Goal: Task Accomplishment & Management: Use online tool/utility

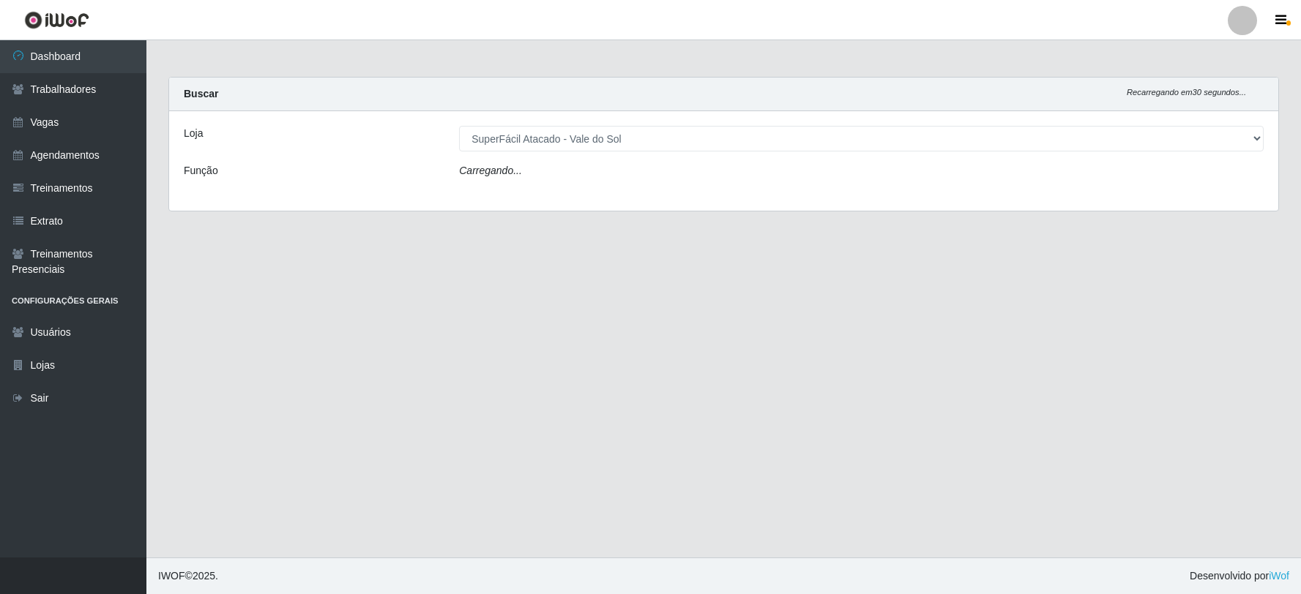
select select "502"
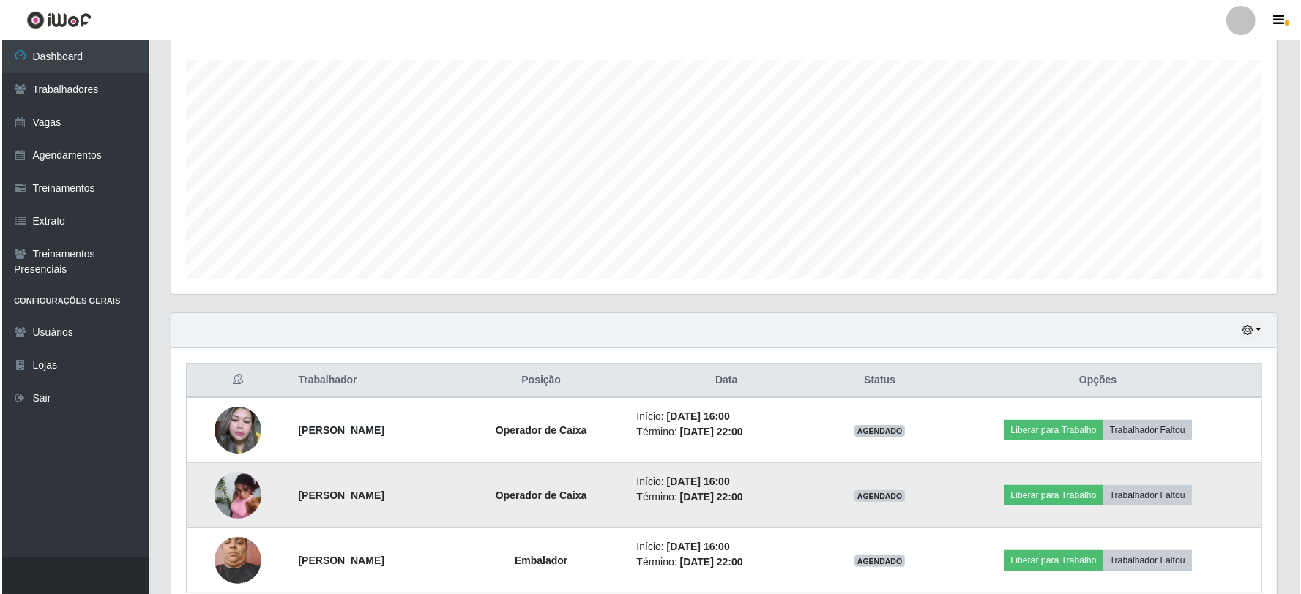
scroll to position [313, 0]
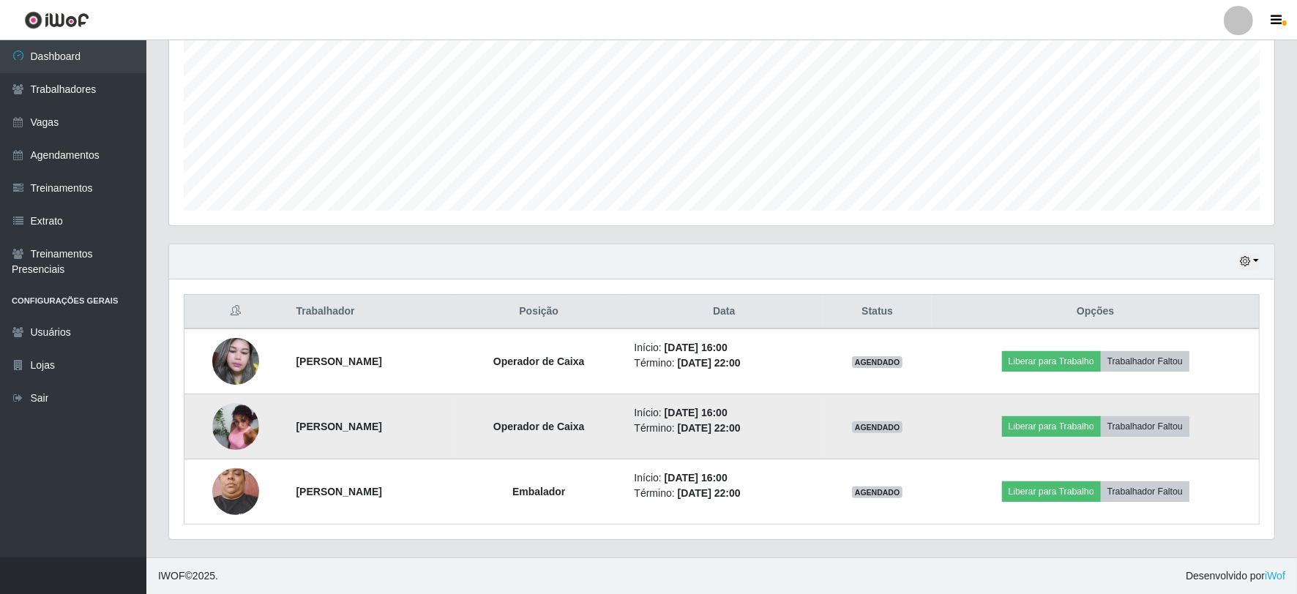
click at [229, 439] on img at bounding box center [235, 426] width 47 height 63
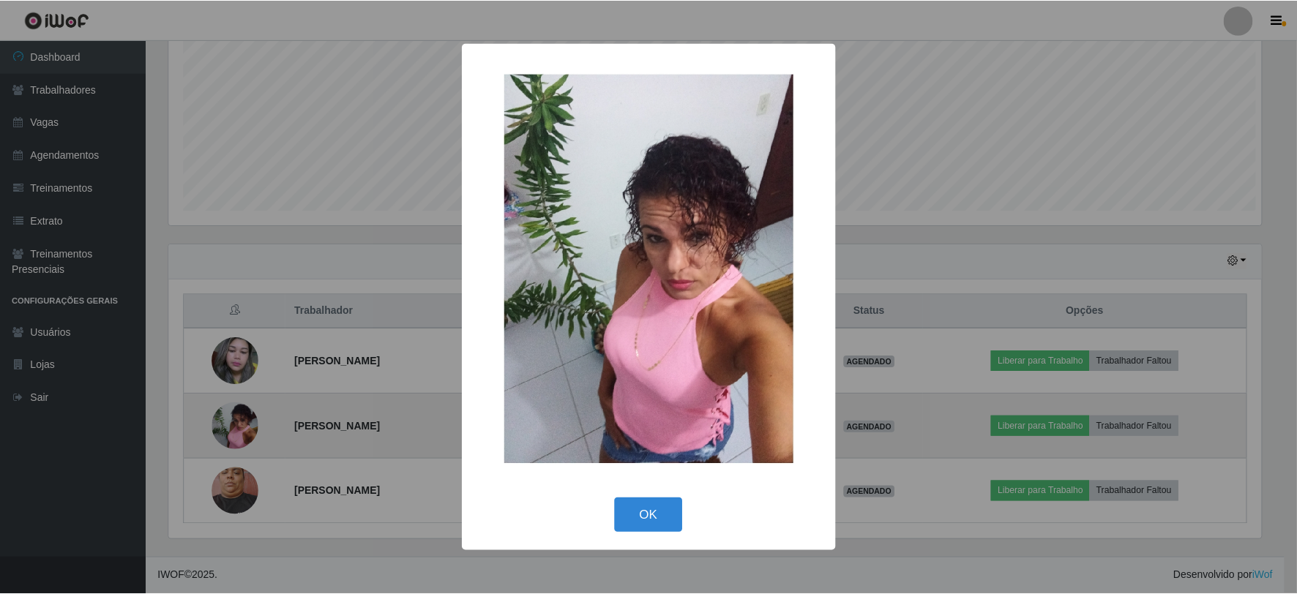
scroll to position [303, 1096]
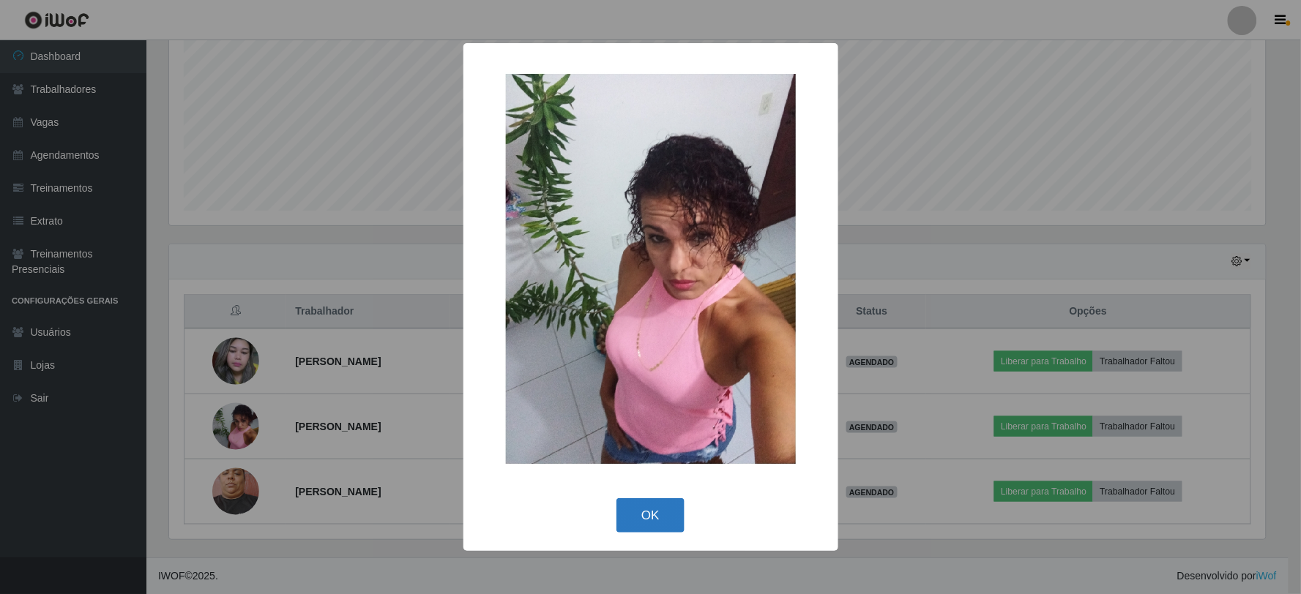
click at [657, 509] on button "OK" at bounding box center [650, 515] width 68 height 34
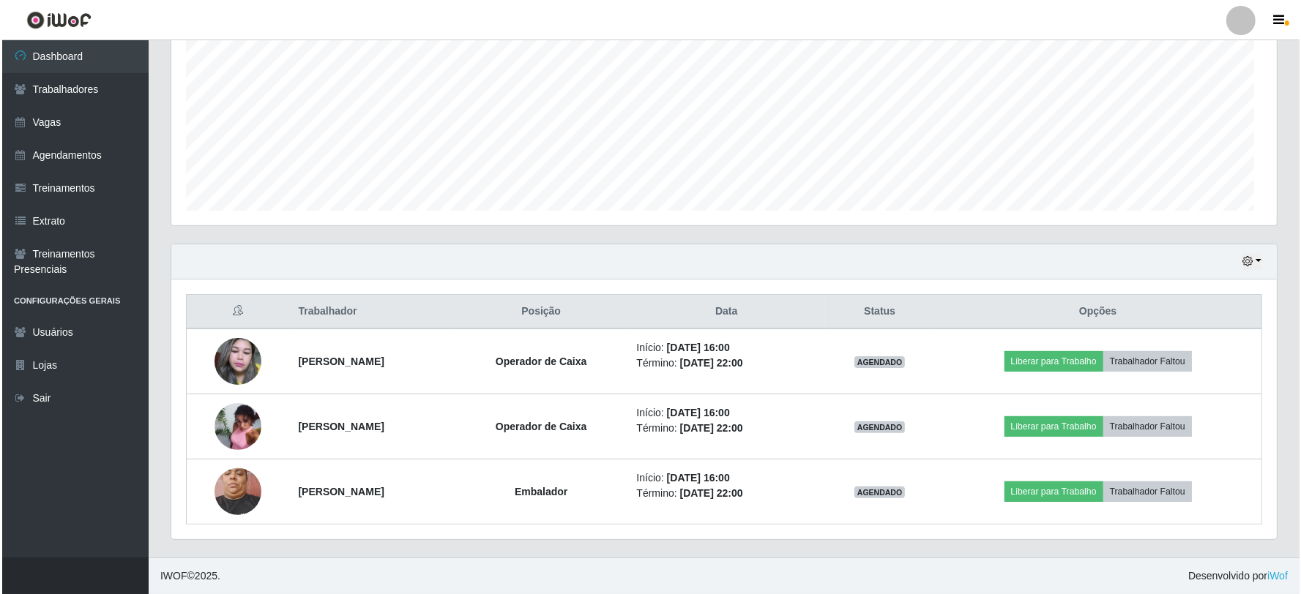
scroll to position [303, 1105]
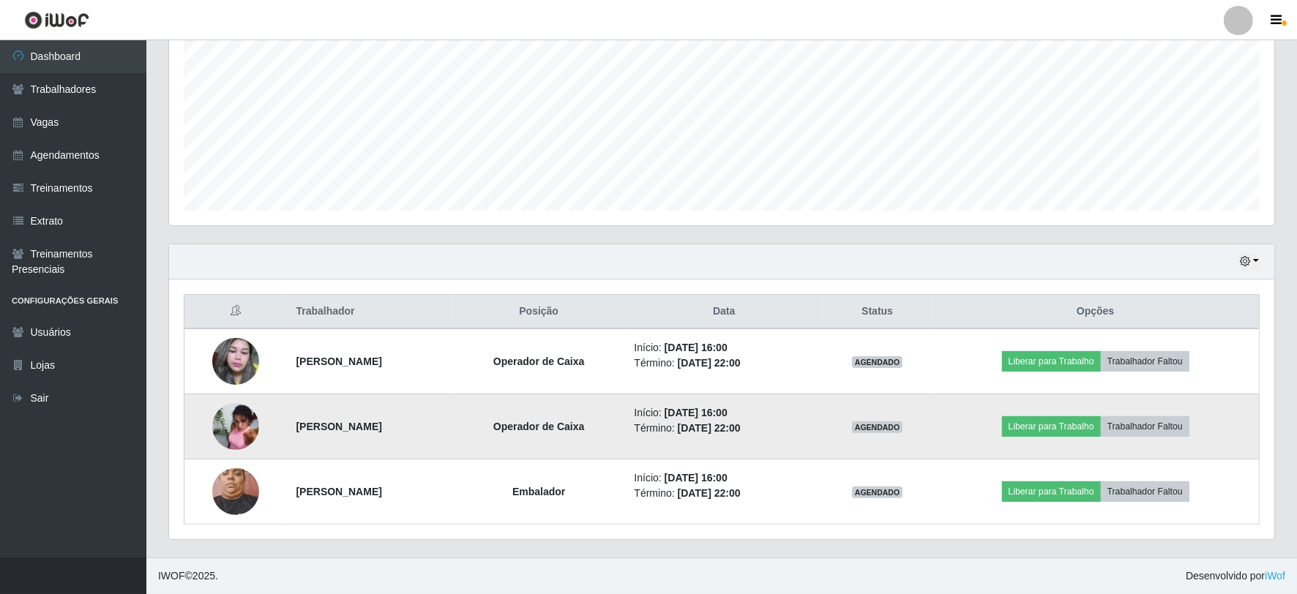
click at [228, 435] on img at bounding box center [235, 426] width 47 height 63
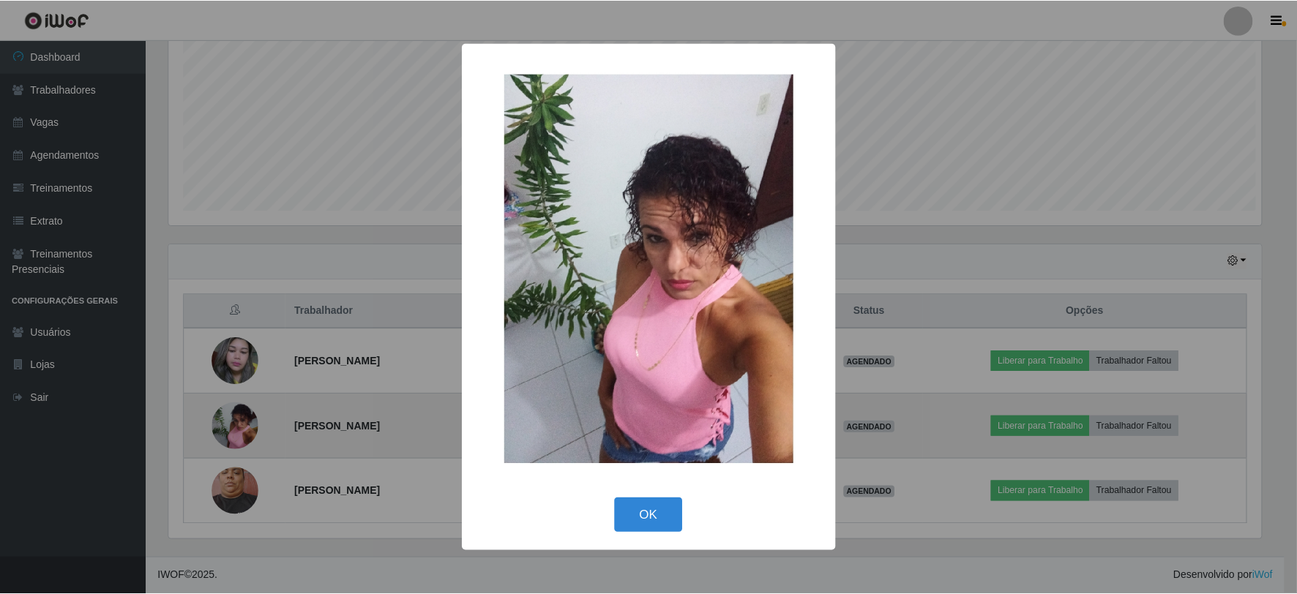
scroll to position [303, 1096]
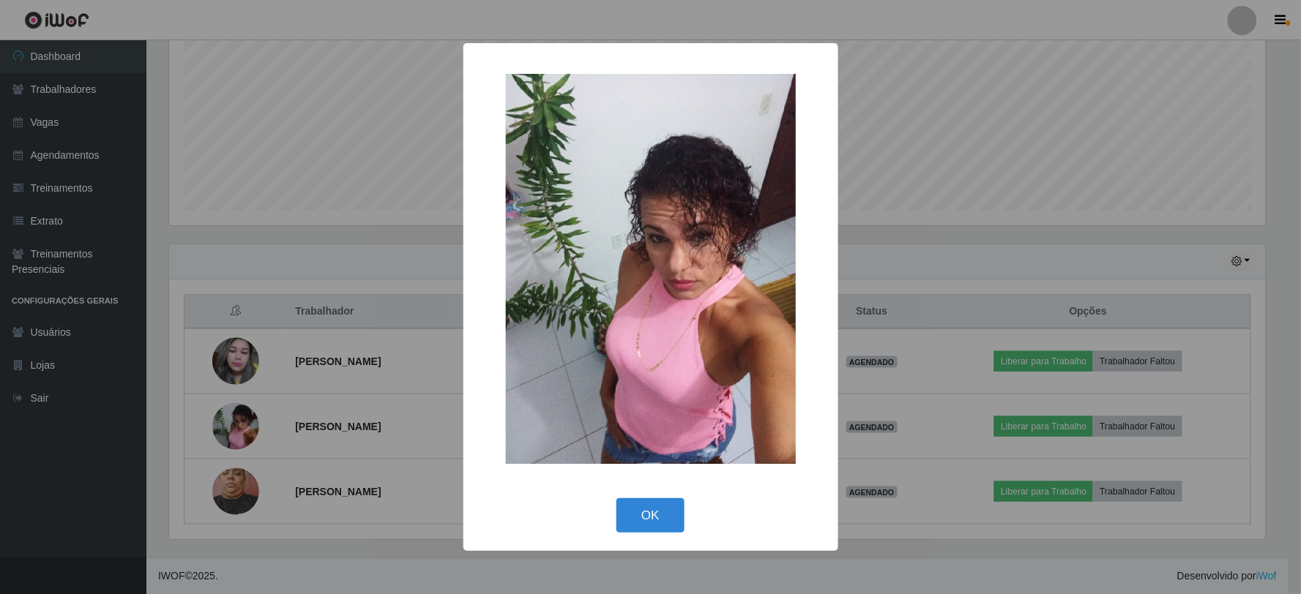
click at [97, 507] on div "× OK Cancel" at bounding box center [650, 297] width 1301 height 594
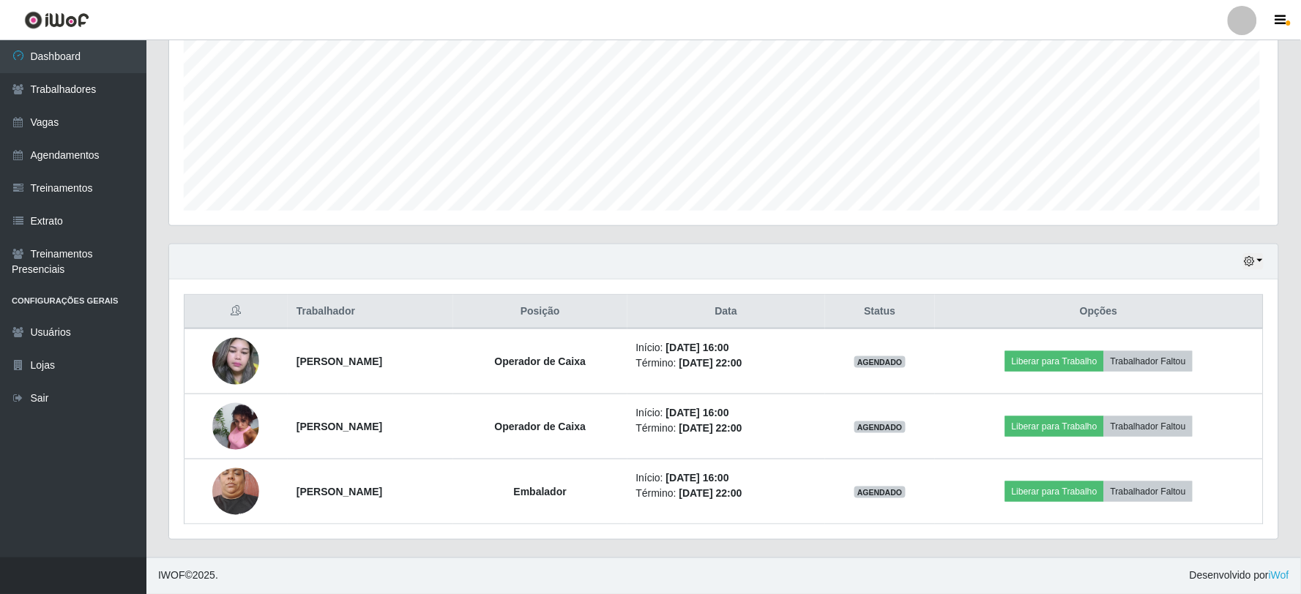
scroll to position [303, 1105]
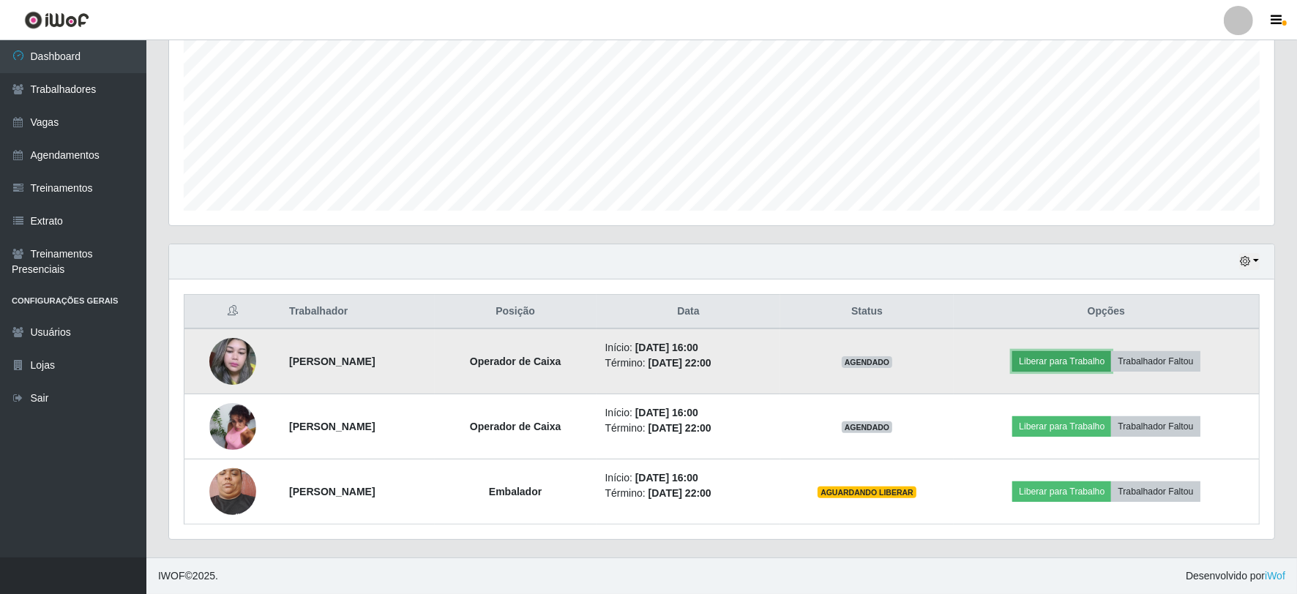
click at [1065, 359] on button "Liberar para Trabalho" at bounding box center [1061, 361] width 99 height 20
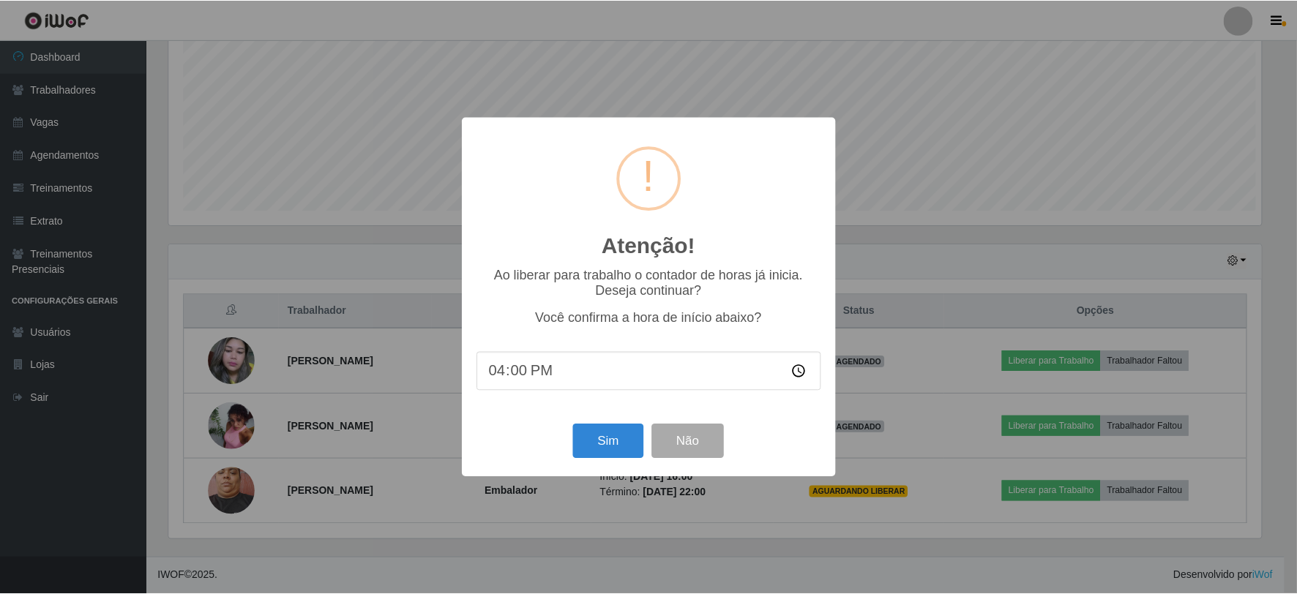
scroll to position [303, 1096]
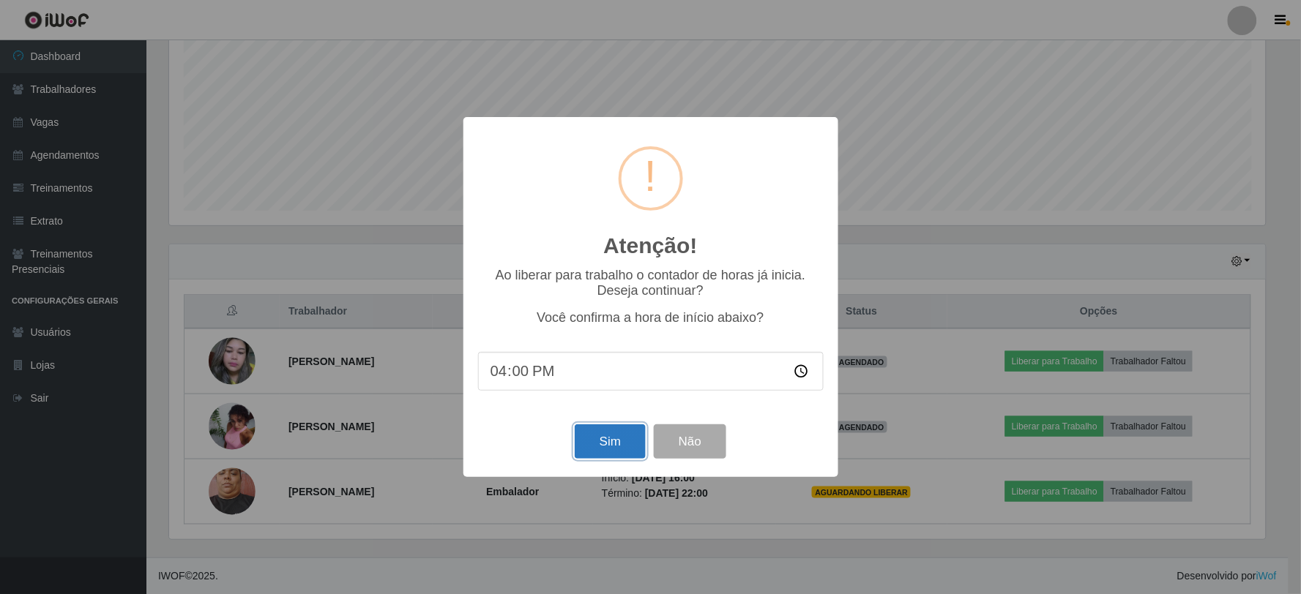
click at [638, 444] on button "Sim" at bounding box center [610, 442] width 71 height 34
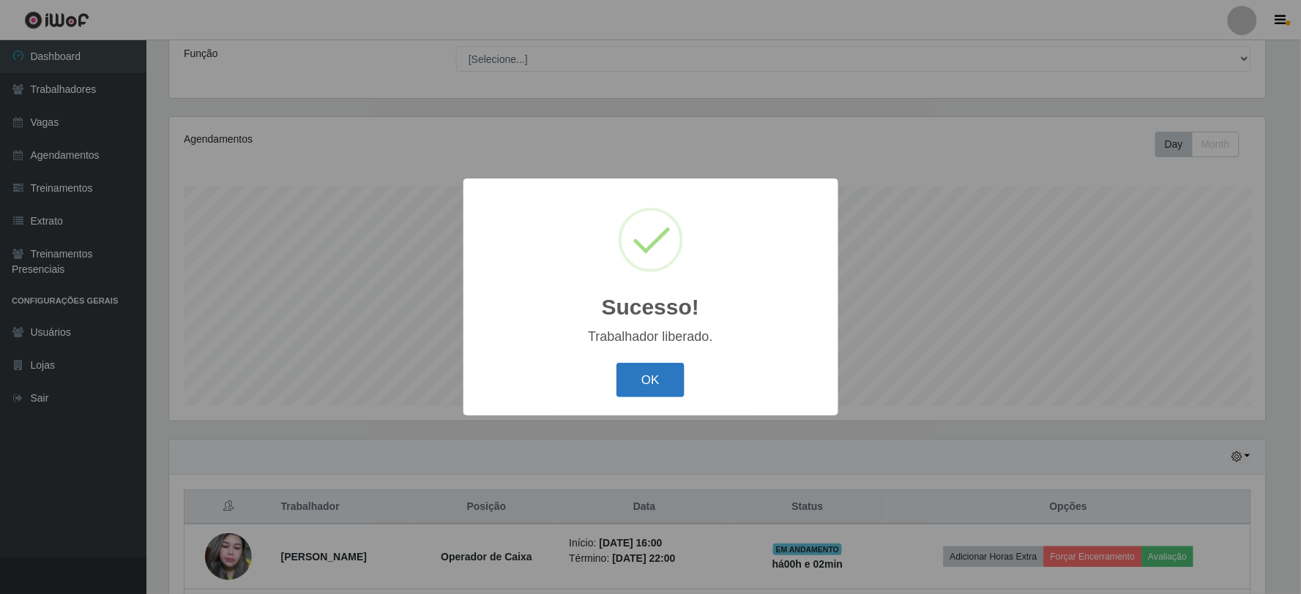
click at [642, 391] on button "OK" at bounding box center [650, 380] width 68 height 34
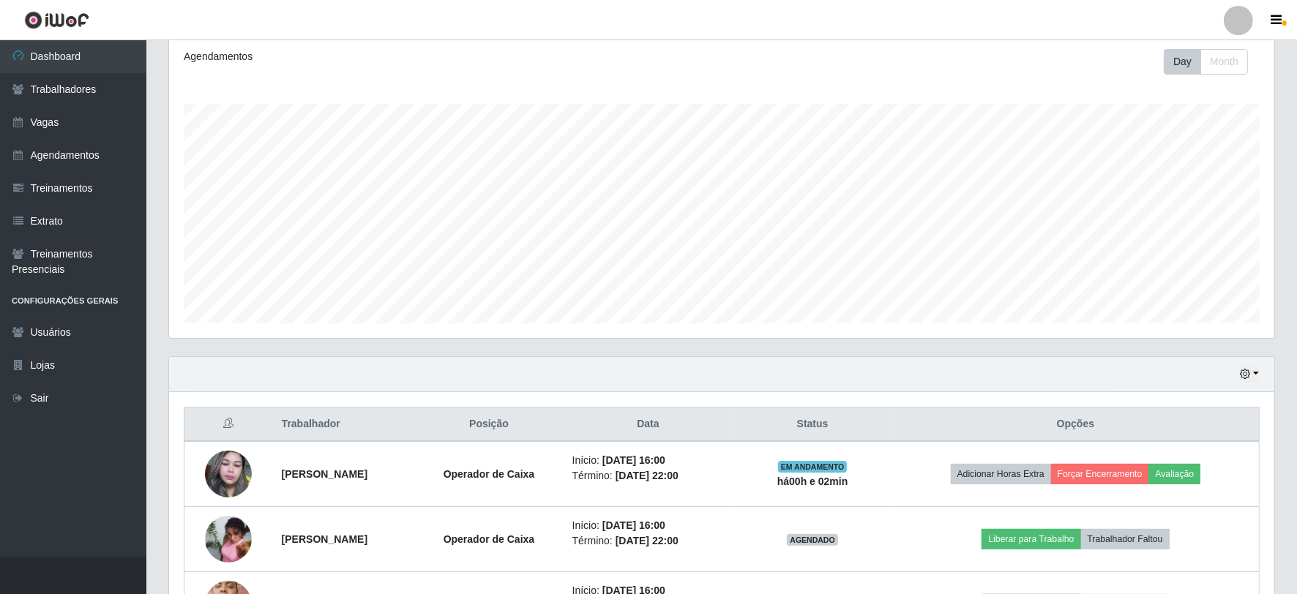
scroll to position [280, 0]
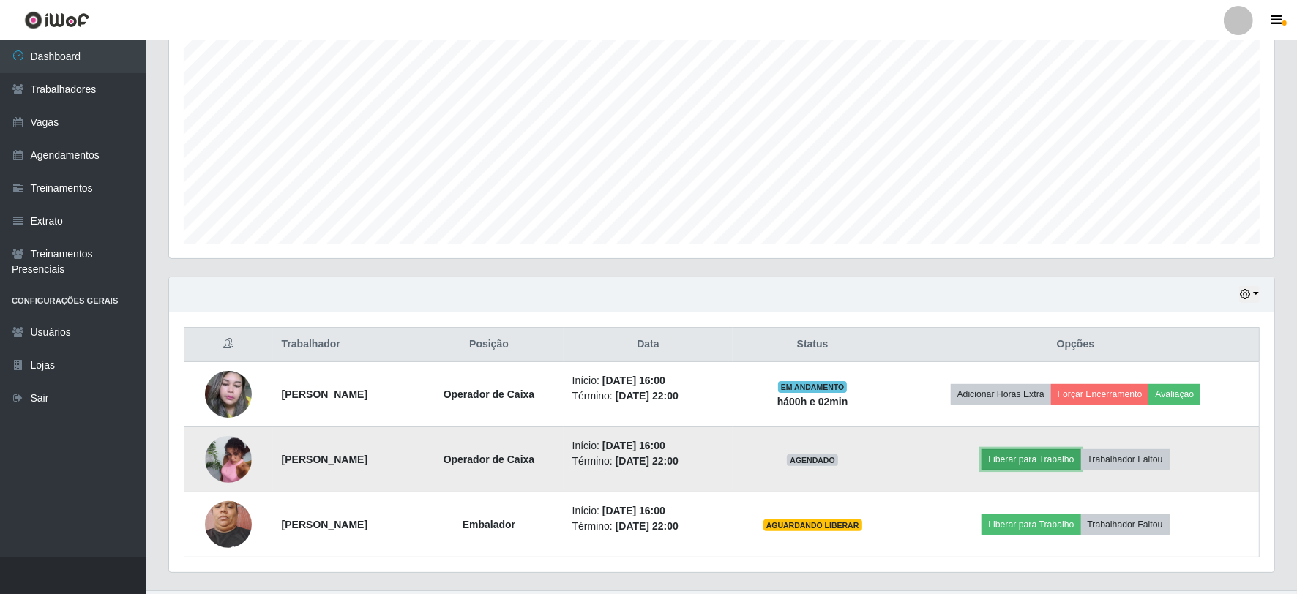
click at [1036, 451] on button "Liberar para Trabalho" at bounding box center [1031, 459] width 99 height 20
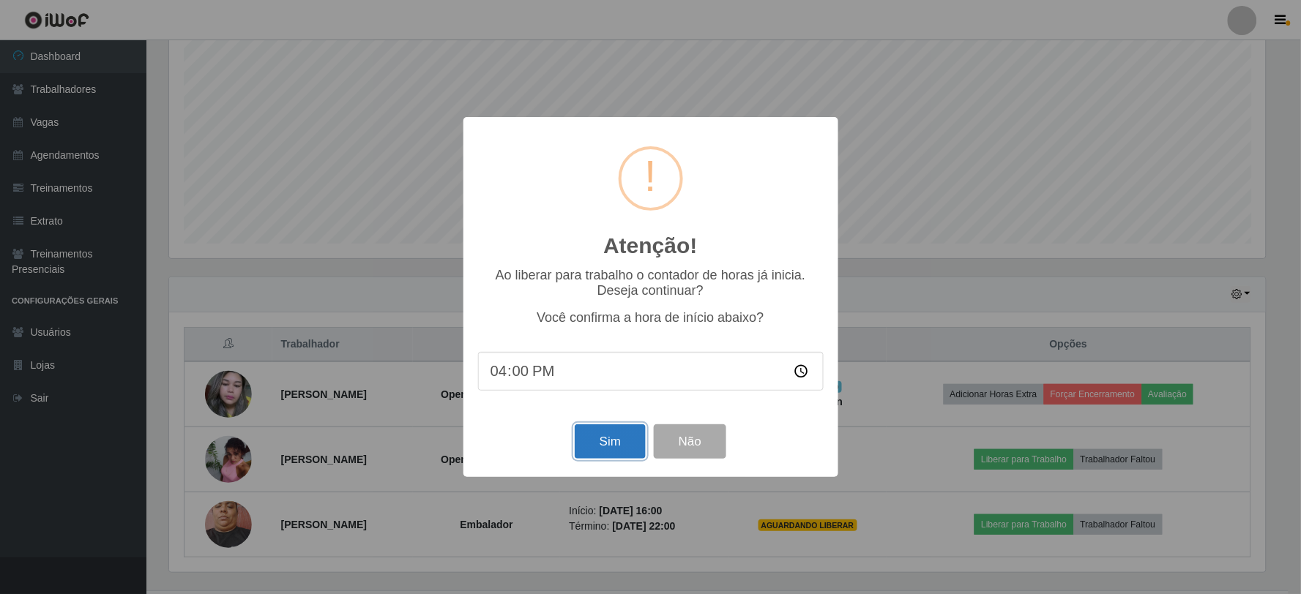
click at [603, 441] on button "Sim" at bounding box center [610, 442] width 71 height 34
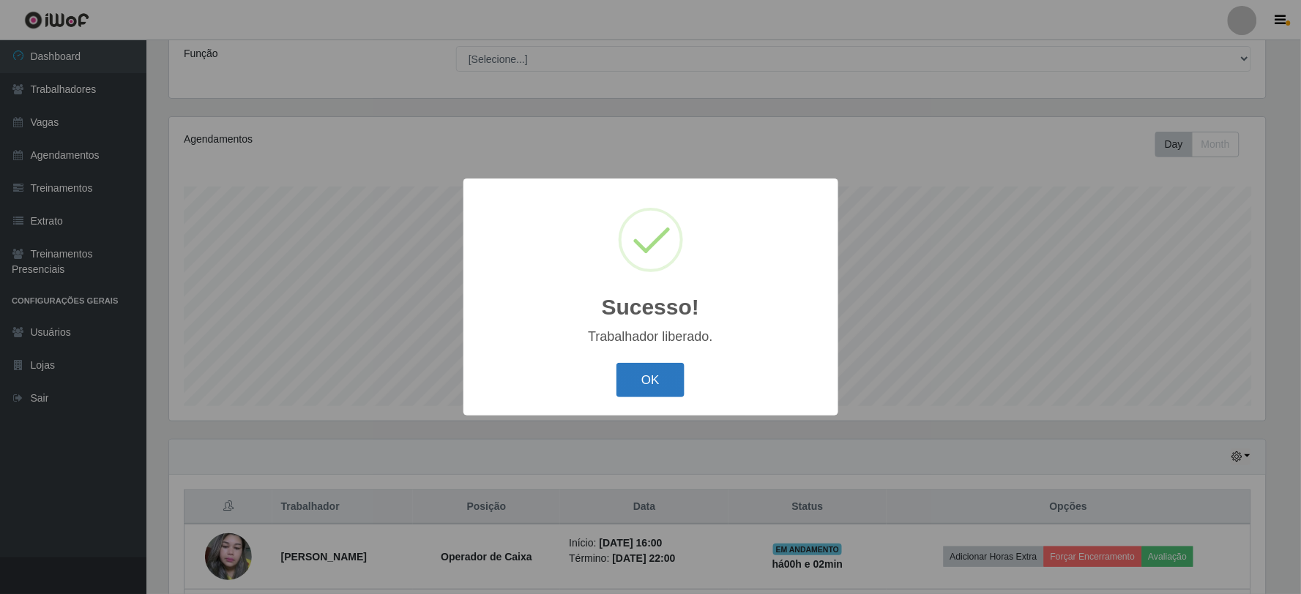
click at [657, 377] on button "OK" at bounding box center [650, 380] width 68 height 34
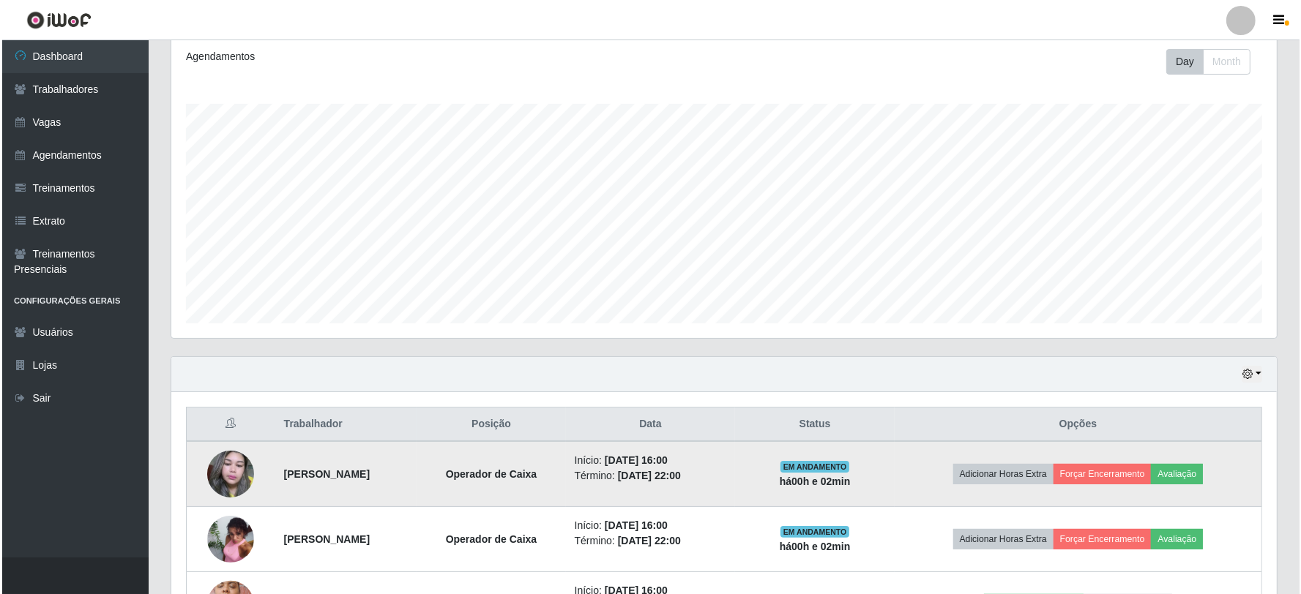
scroll to position [280, 0]
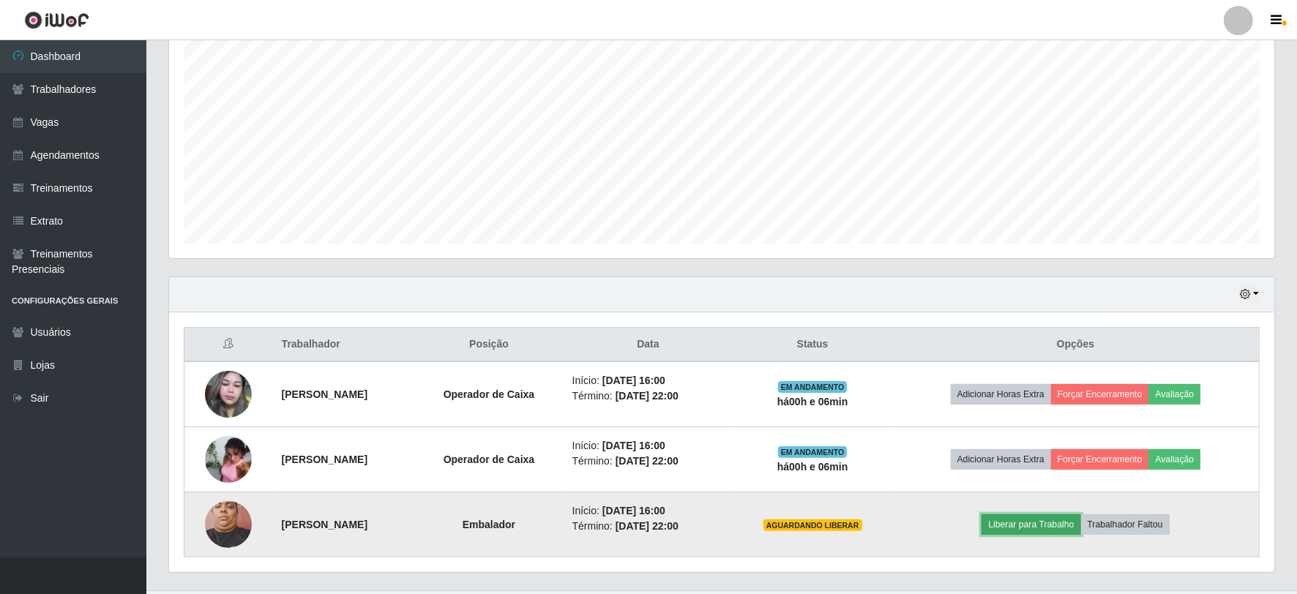
click at [1058, 518] on button "Liberar para Trabalho" at bounding box center [1031, 525] width 99 height 20
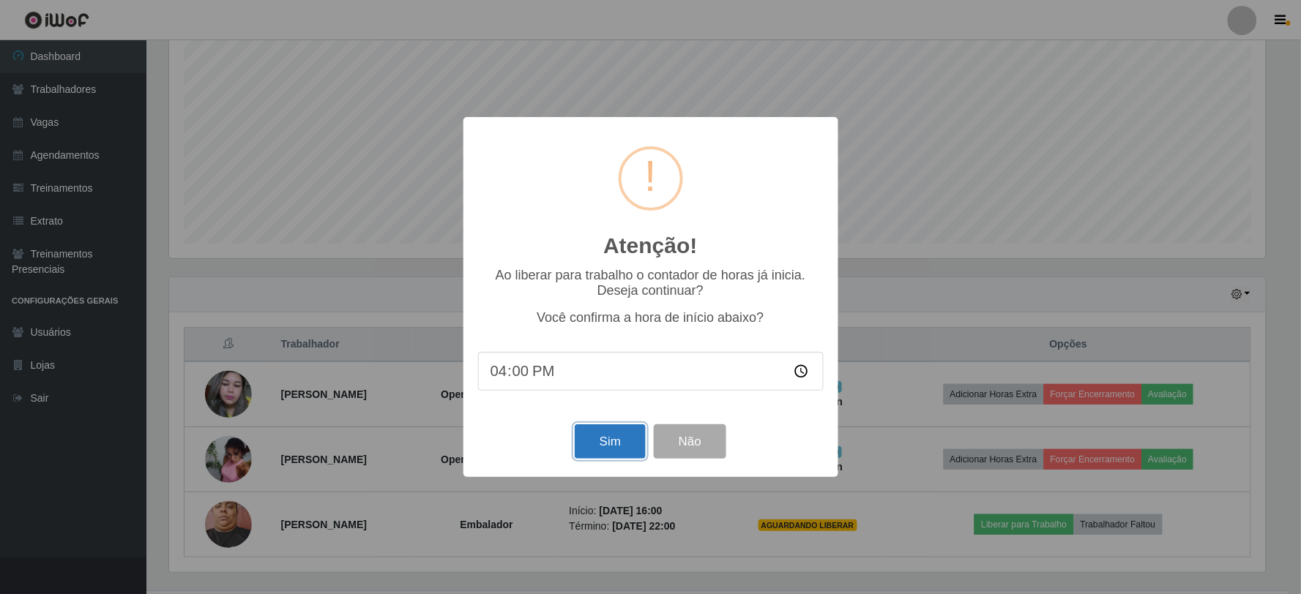
click at [608, 447] on button "Sim" at bounding box center [610, 442] width 71 height 34
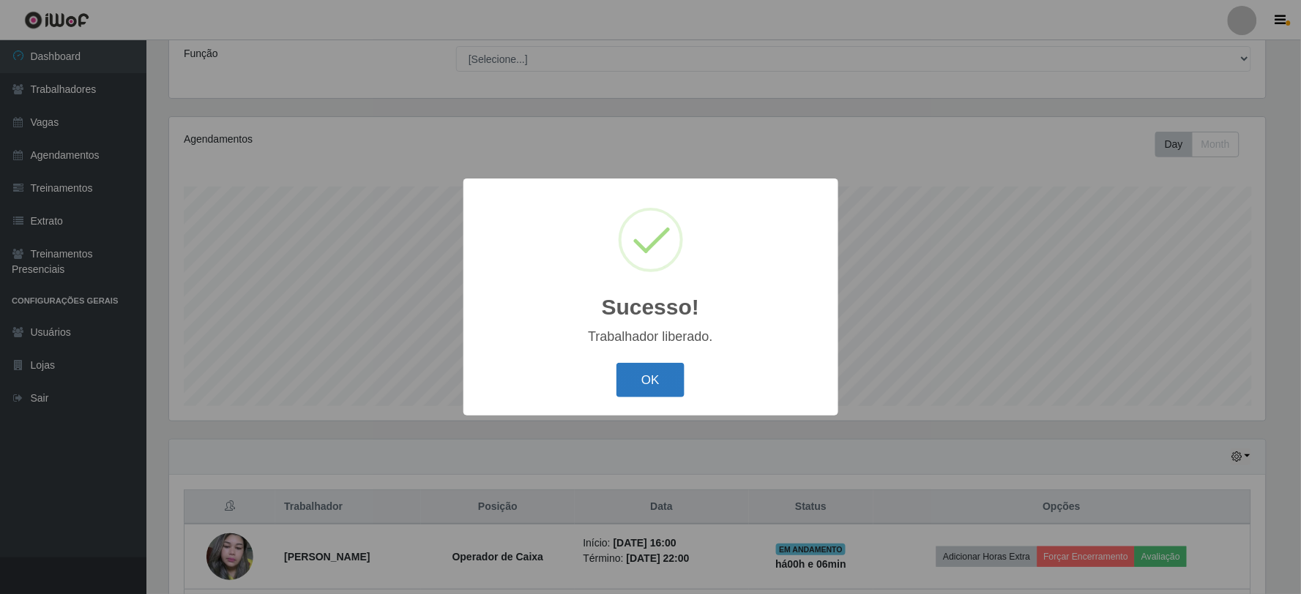
click at [664, 385] on button "OK" at bounding box center [650, 380] width 68 height 34
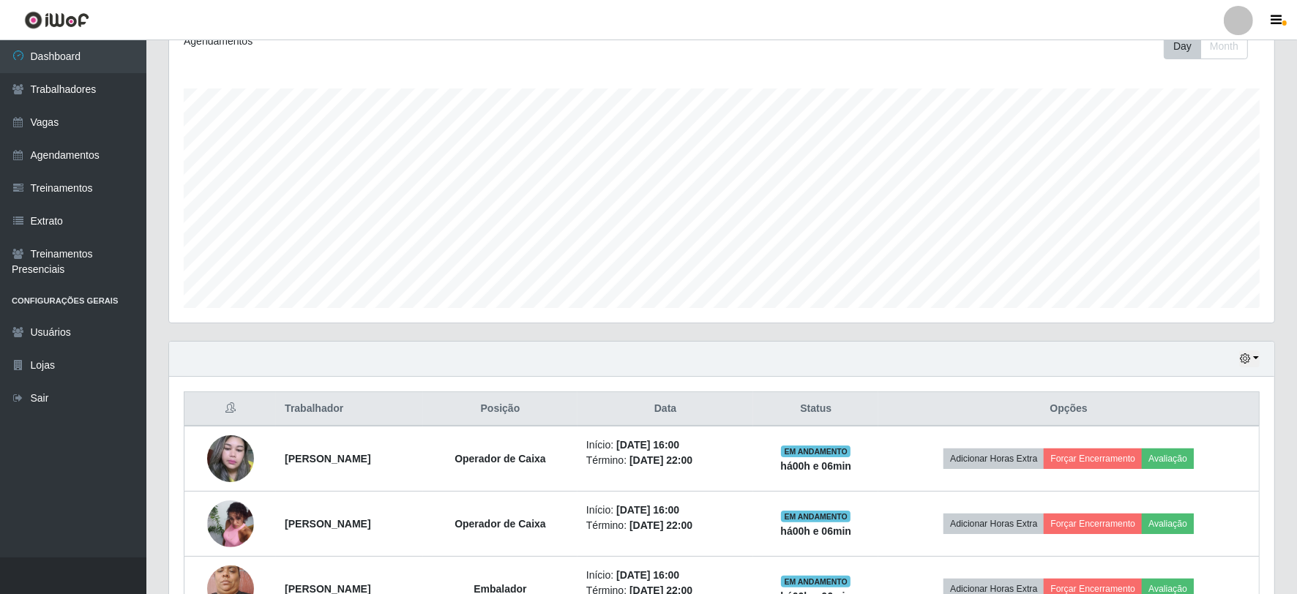
scroll to position [313, 0]
